Goal: Task Accomplishment & Management: Complete application form

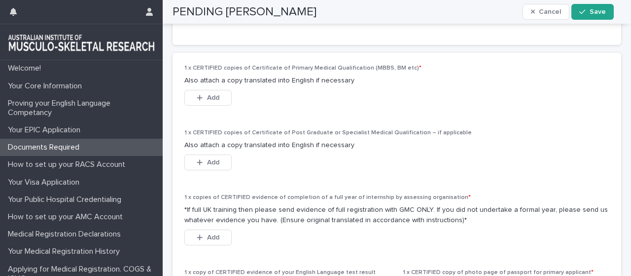
scroll to position [739, 0]
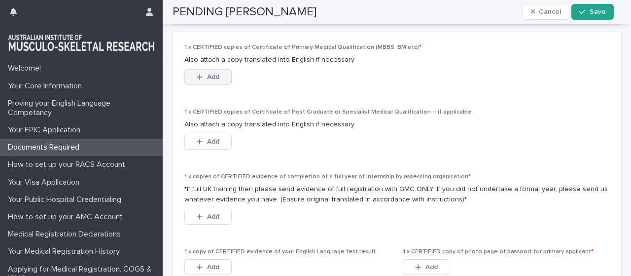
click at [211, 80] on span "Add" at bounding box center [213, 76] width 12 height 7
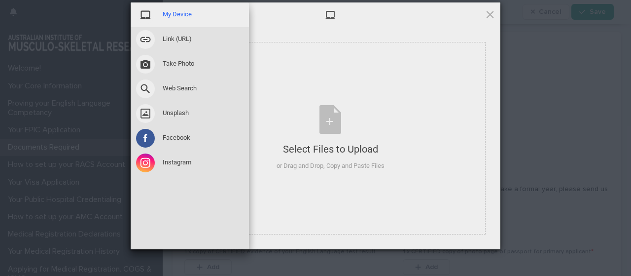
click at [182, 15] on span "My Device" at bounding box center [177, 14] width 29 height 9
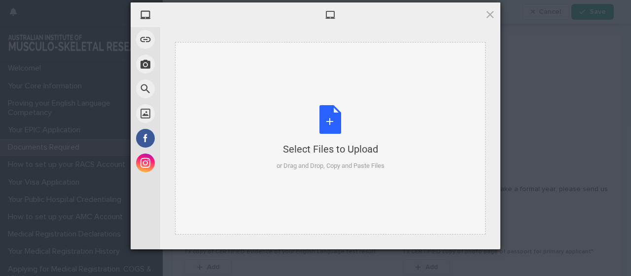
click at [333, 122] on div "Select Files to Upload or Drag and Drop, Copy and Paste Files" at bounding box center [331, 138] width 108 height 66
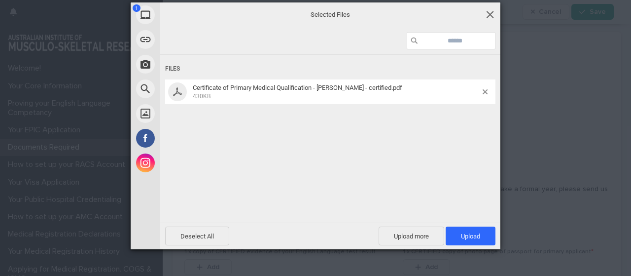
click at [489, 14] on span at bounding box center [490, 14] width 11 height 11
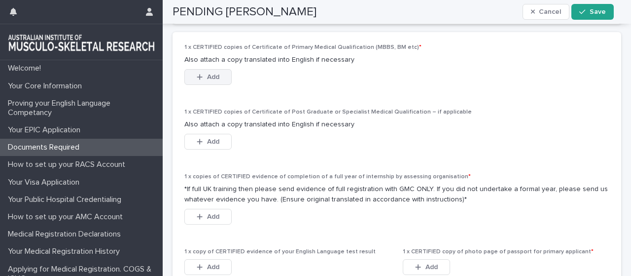
click at [216, 80] on span "Add" at bounding box center [213, 76] width 12 height 7
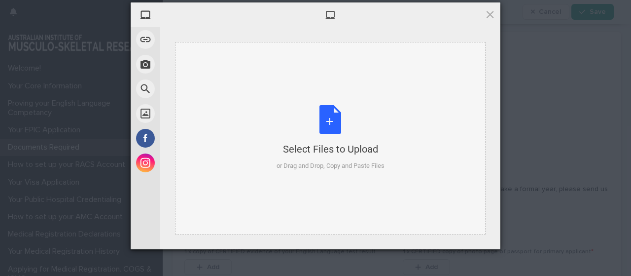
click at [330, 127] on div "Select Files to Upload or Drag and Drop, Copy and Paste Files" at bounding box center [331, 138] width 108 height 66
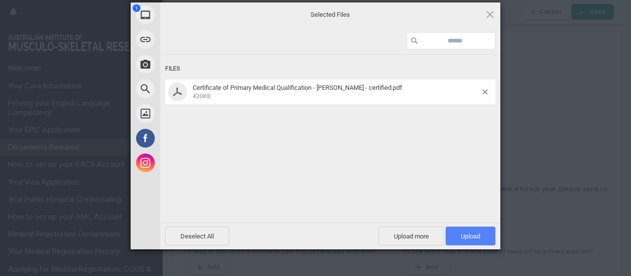
click at [462, 239] on span "Upload 1" at bounding box center [470, 235] width 19 height 7
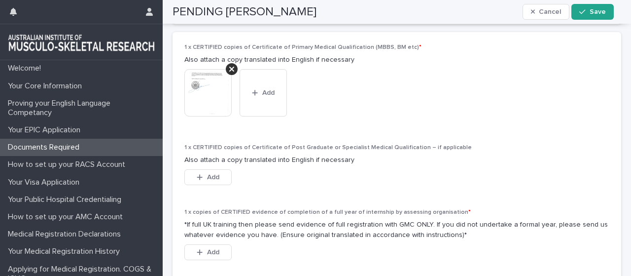
scroll to position [789, 0]
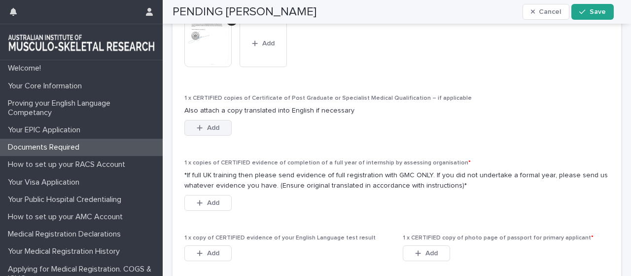
click at [217, 131] on span "Add" at bounding box center [213, 127] width 12 height 7
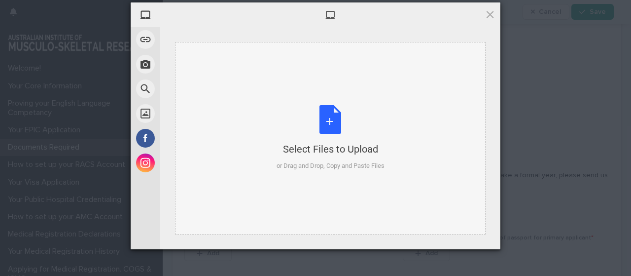
click at [325, 117] on div "Select Files to Upload or Drag and Drop, Copy and Paste Files" at bounding box center [331, 138] width 108 height 66
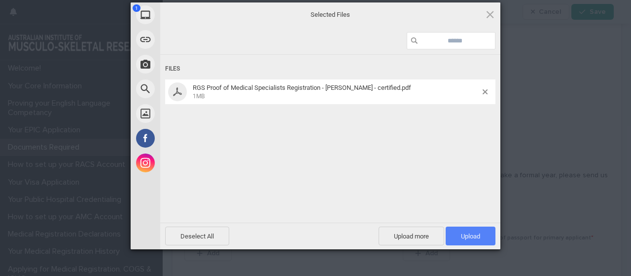
click at [465, 233] on span "Upload 1" at bounding box center [470, 235] width 19 height 7
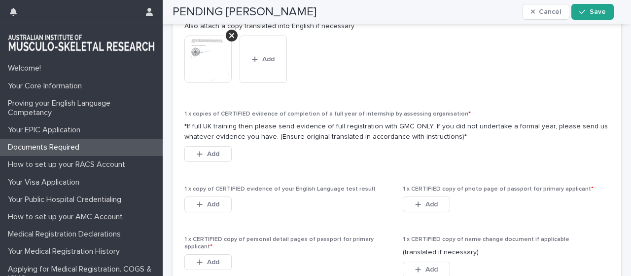
scroll to position [887, 0]
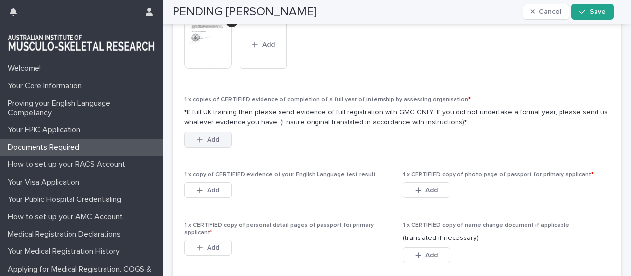
click at [211, 143] on span "Add" at bounding box center [213, 139] width 12 height 7
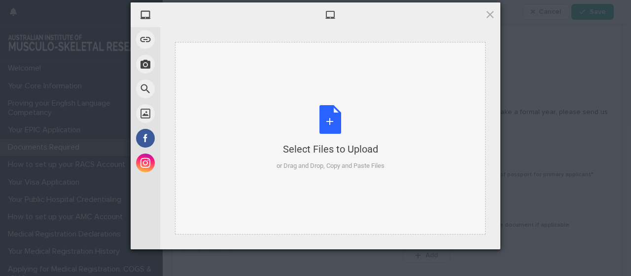
click at [332, 121] on div "Select Files to Upload or Drag and Drop, Copy and Paste Files" at bounding box center [331, 138] width 108 height 66
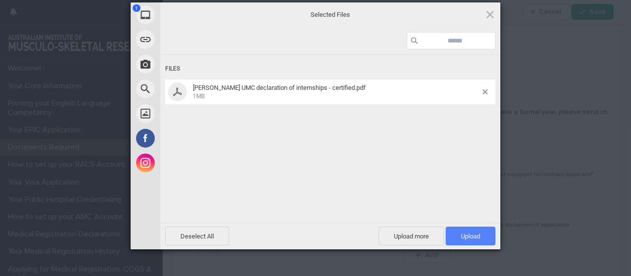
click at [474, 233] on span "Upload 1" at bounding box center [470, 235] width 19 height 7
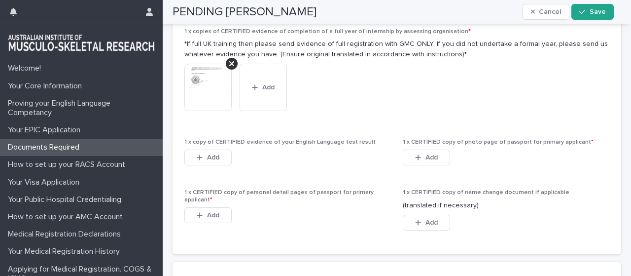
scroll to position [986, 0]
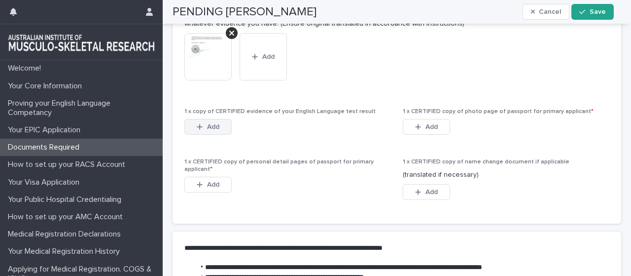
click at [210, 130] on span "Add" at bounding box center [213, 126] width 12 height 7
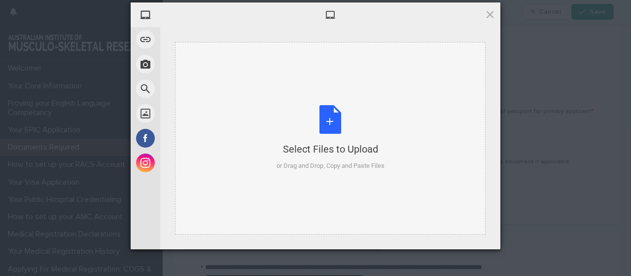
click at [339, 123] on div "Select Files to Upload or Drag and Drop, Copy and Paste Files" at bounding box center [331, 138] width 108 height 66
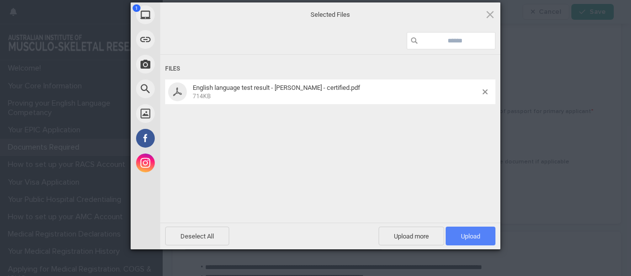
click at [472, 233] on span "Upload 1" at bounding box center [470, 235] width 19 height 7
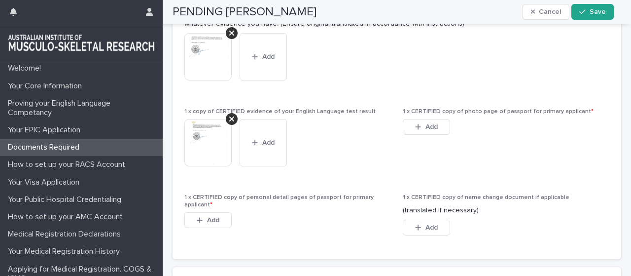
scroll to position [1035, 0]
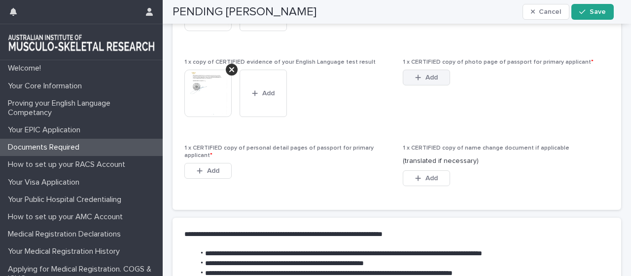
click at [419, 81] on div "button" at bounding box center [420, 77] width 10 height 7
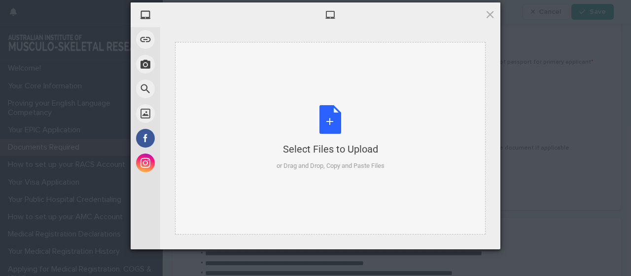
click at [343, 112] on div "Select Files to Upload or Drag and Drop, Copy and Paste Files" at bounding box center [331, 138] width 108 height 66
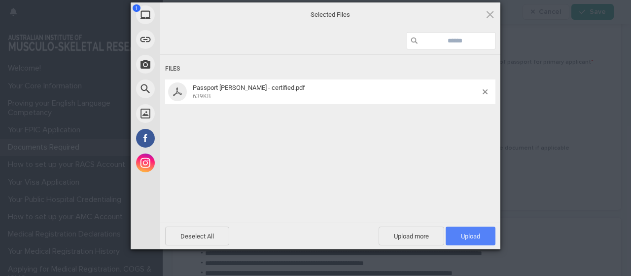
click at [479, 237] on span "Upload 1" at bounding box center [470, 235] width 19 height 7
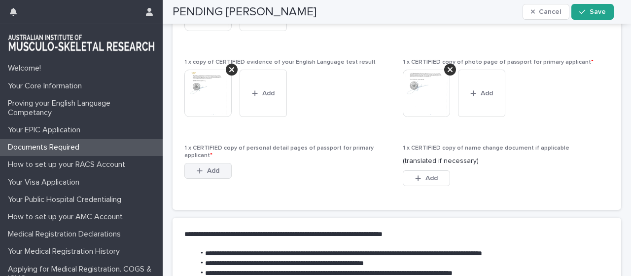
click at [212, 174] on span "Add" at bounding box center [213, 170] width 12 height 7
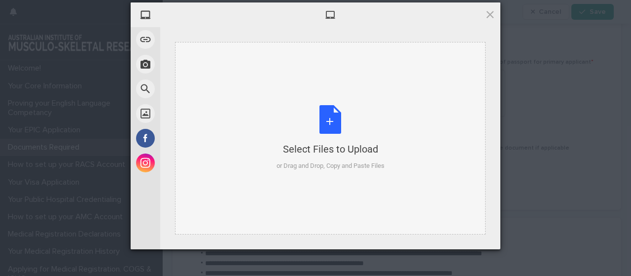
click at [331, 125] on div "Select Files to Upload or Drag and Drop, Copy and Paste Files" at bounding box center [331, 138] width 108 height 66
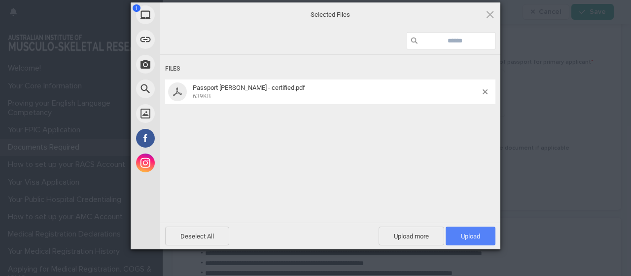
click at [472, 239] on span "Upload 1" at bounding box center [470, 235] width 19 height 7
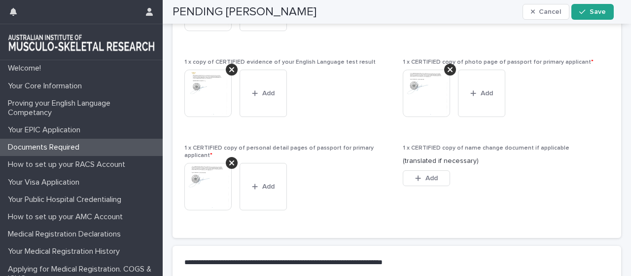
click at [562, 220] on span "1 x CERTIFIED copy of name change document if applicable (translated if necessa…" at bounding box center [506, 184] width 207 height 81
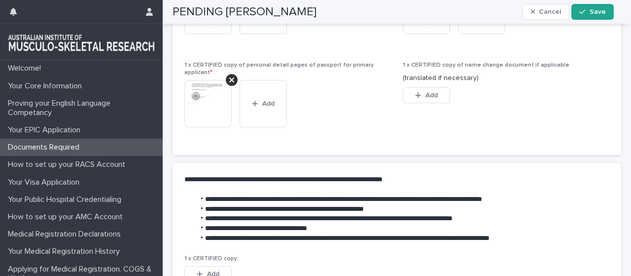
scroll to position [1194, 0]
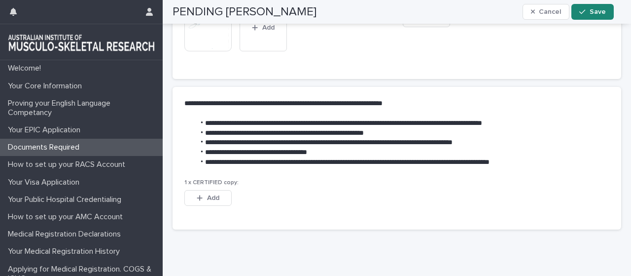
click at [583, 12] on icon "button" at bounding box center [582, 11] width 6 height 7
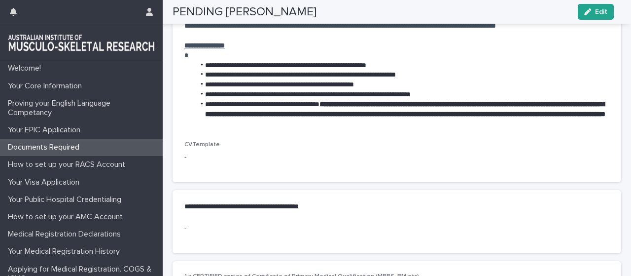
scroll to position [550, 0]
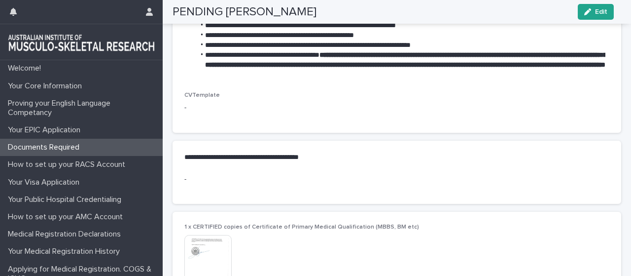
click at [205, 160] on div "**********" at bounding box center [397, 157] width 449 height 34
click at [220, 162] on p "**********" at bounding box center [391, 157] width 414 height 10
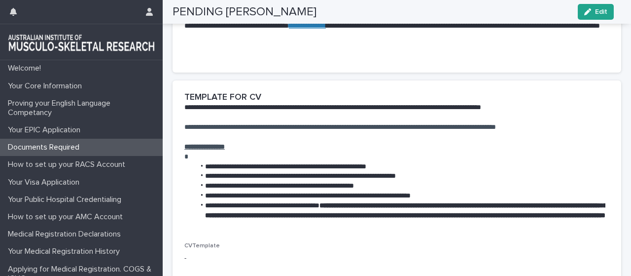
scroll to position [353, 0]
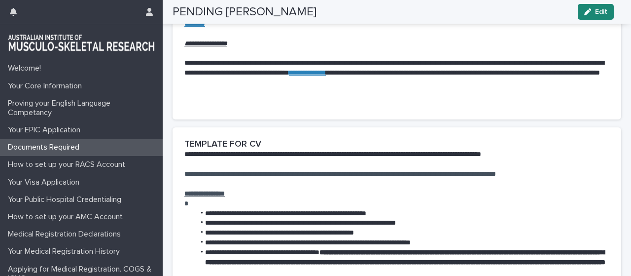
click at [594, 16] on button "Edit" at bounding box center [596, 12] width 36 height 16
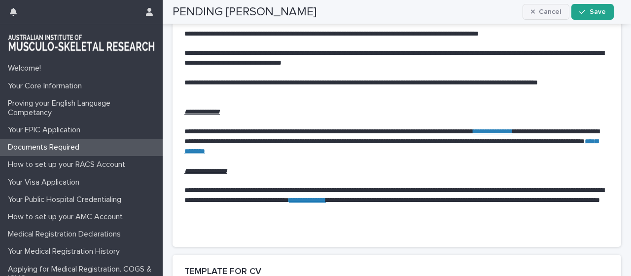
scroll to position [156, 0]
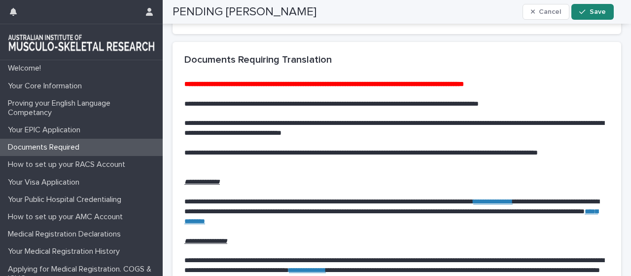
click at [598, 13] on span "Save" at bounding box center [598, 11] width 16 height 7
